Goal: Check status: Check status

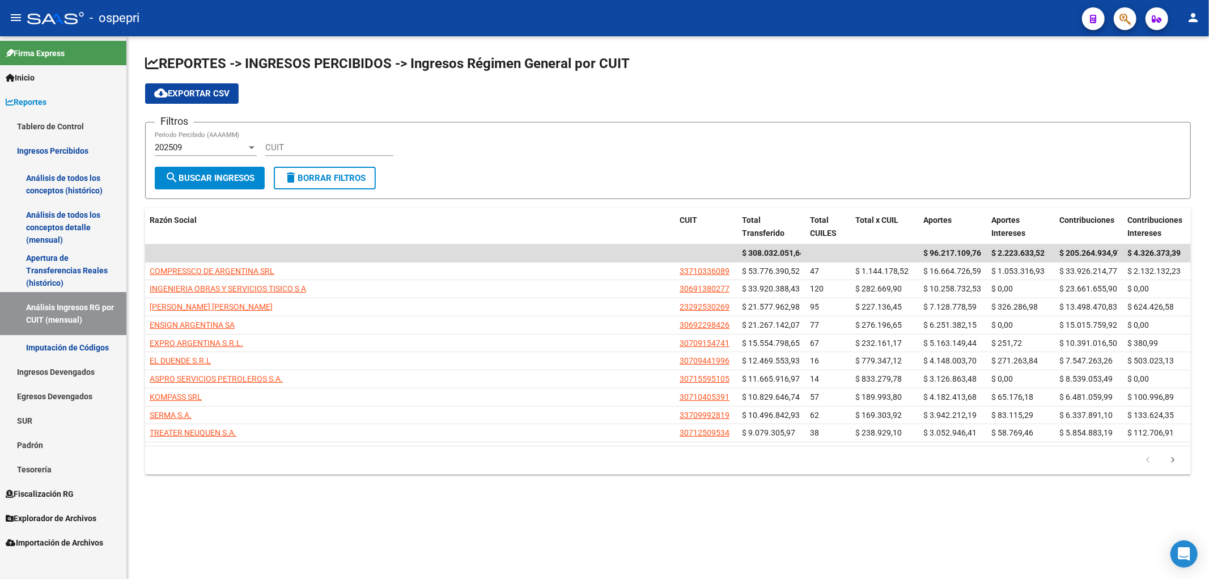
drag, startPoint x: 983, startPoint y: 67, endPoint x: 978, endPoint y: 71, distance: 6.5
click at [983, 67] on h1 "REPORTES -> INGRESOS PERCIBIDOS -> Ingresos Régimen General por CUIT" at bounding box center [668, 64] width 1046 height 20
click at [343, 143] on input "CUIT" at bounding box center [329, 147] width 128 height 10
paste input "23-29253026-9"
type input "23-29253026-9"
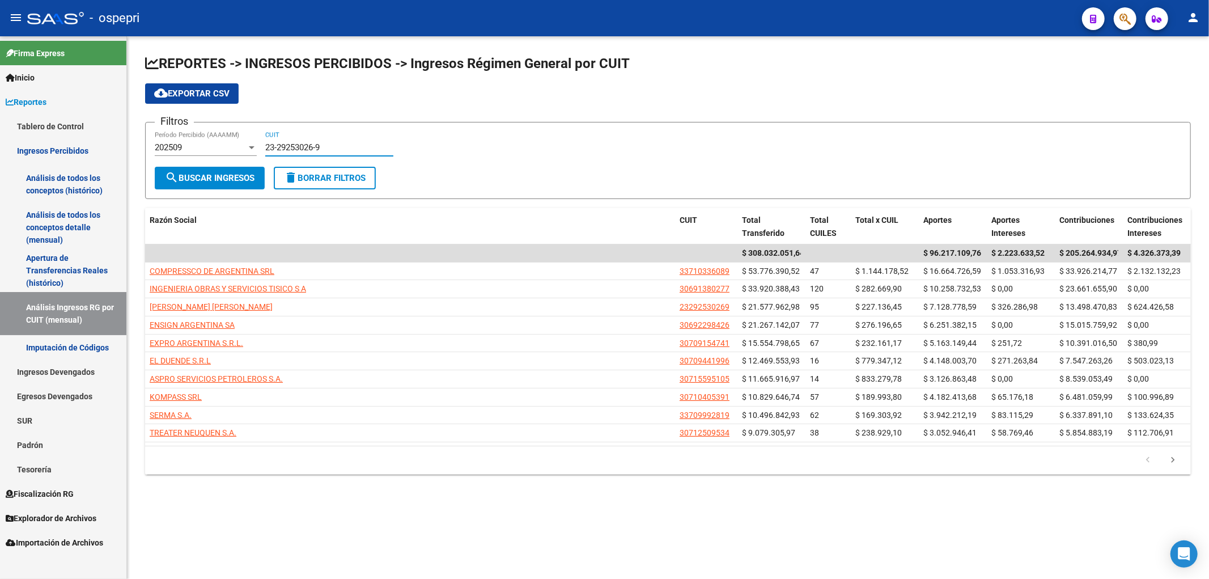
click at [229, 148] on div "202509" at bounding box center [201, 147] width 92 height 10
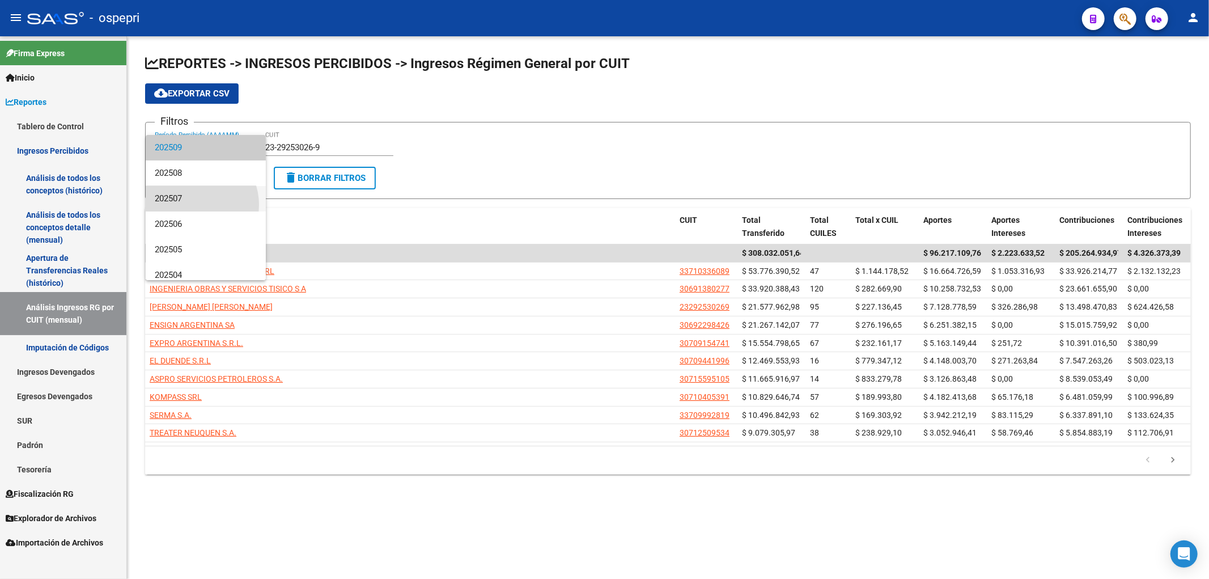
click at [194, 205] on span "202507" at bounding box center [206, 199] width 102 height 26
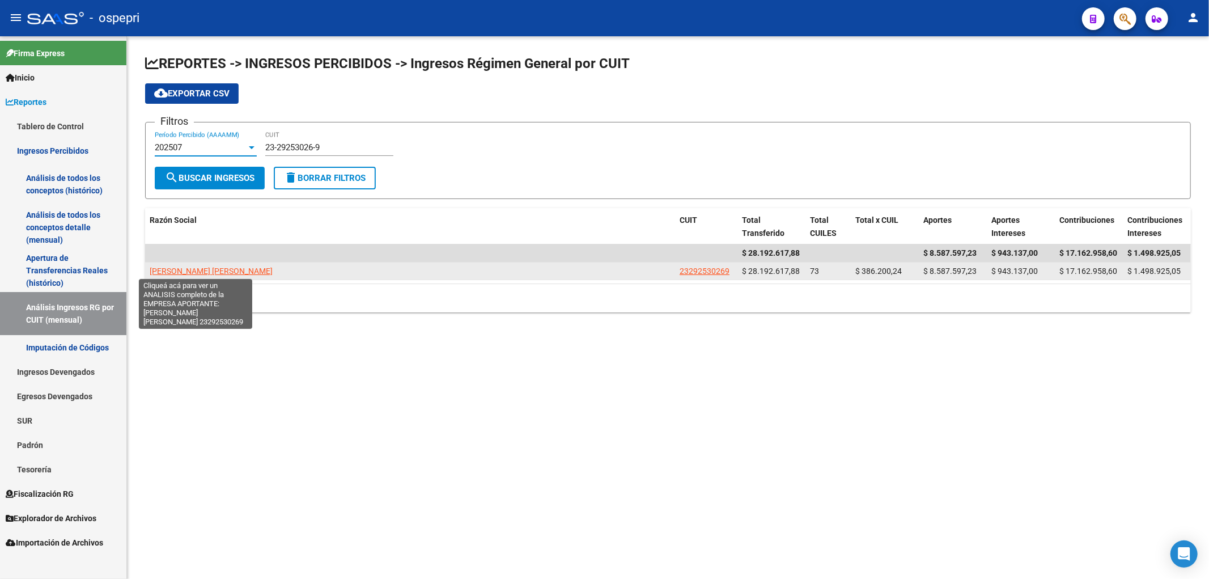
click at [205, 269] on span "[PERSON_NAME] [PERSON_NAME]" at bounding box center [211, 270] width 123 height 9
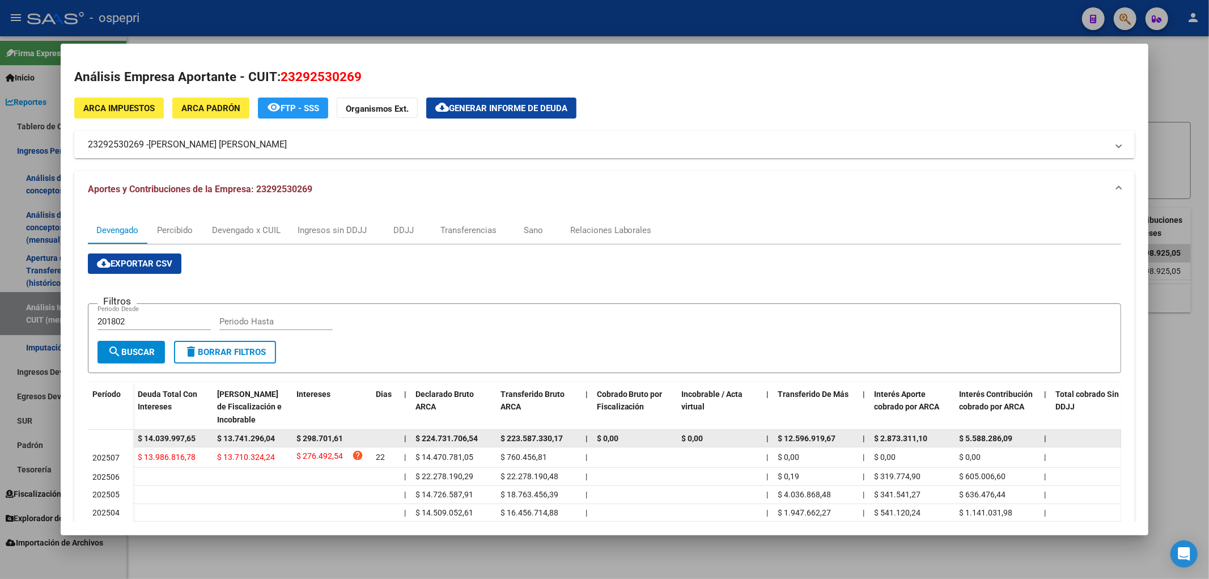
scroll to position [126, 0]
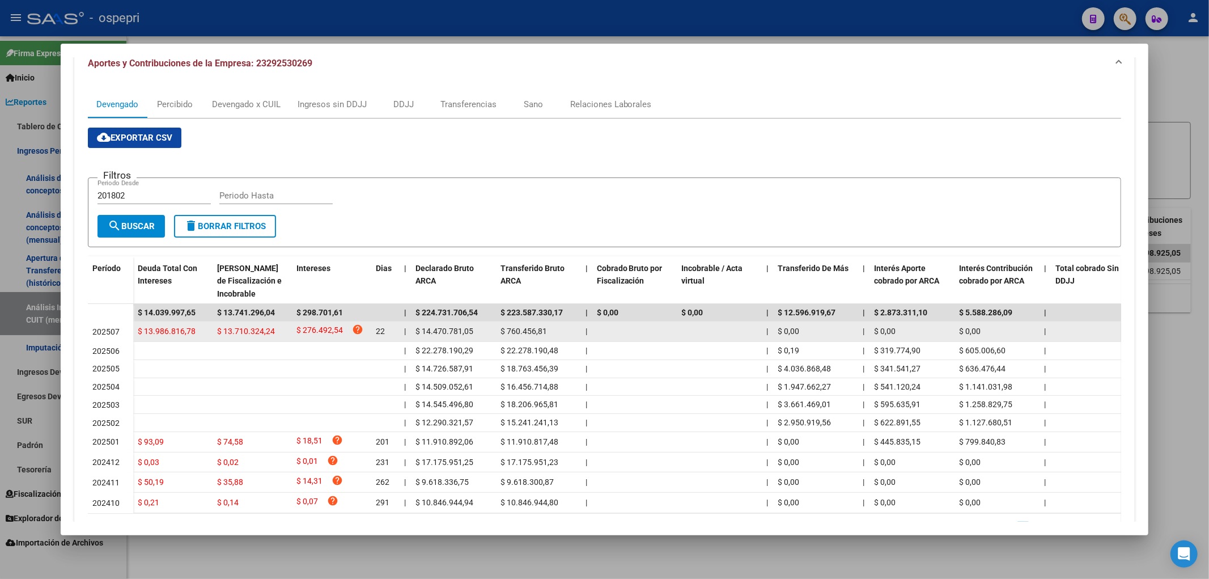
click at [221, 336] on div "$ 13.710.324,24" at bounding box center [252, 331] width 70 height 13
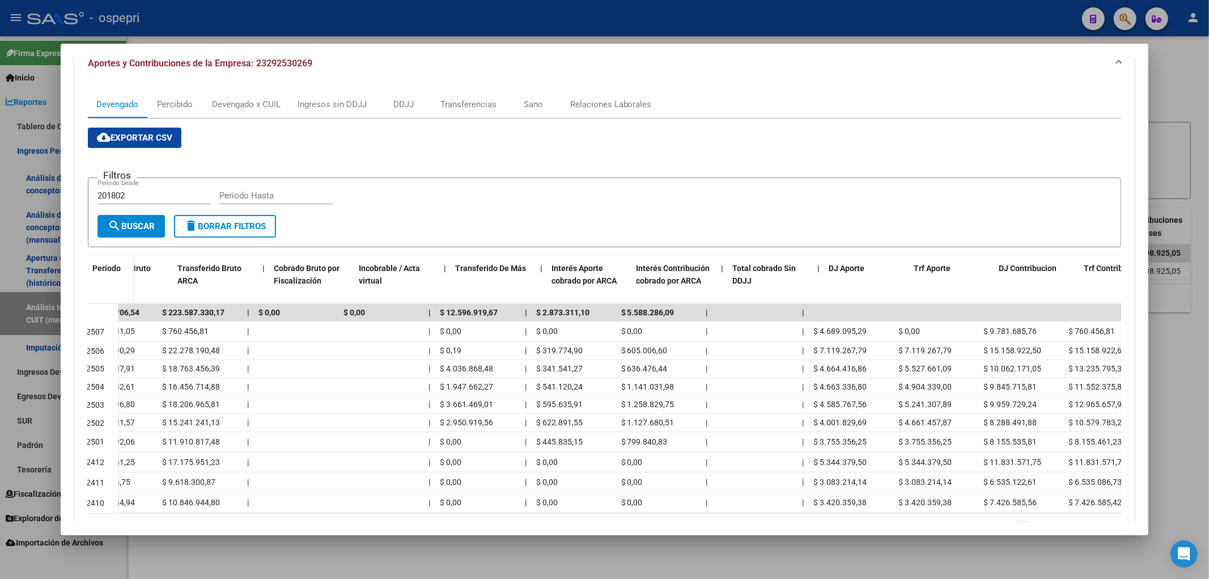
scroll to position [0, 366]
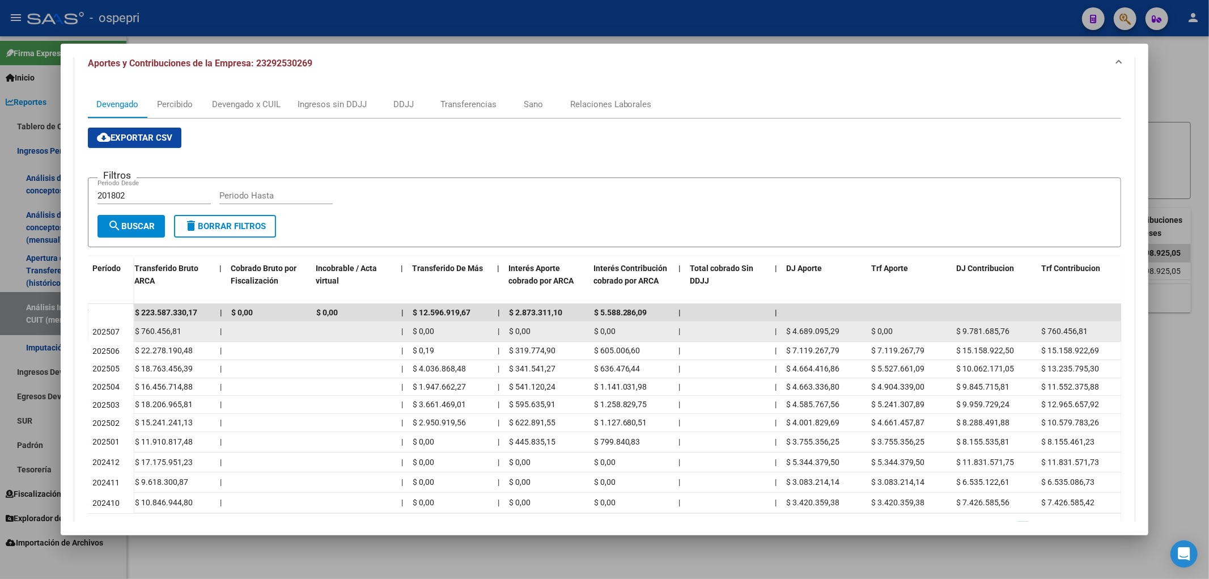
click at [936, 333] on div "$ 0,00" at bounding box center [910, 331] width 76 height 13
click at [805, 330] on span "$ 4.689.095,29" at bounding box center [813, 330] width 53 height 9
